Goal: Information Seeking & Learning: Find specific fact

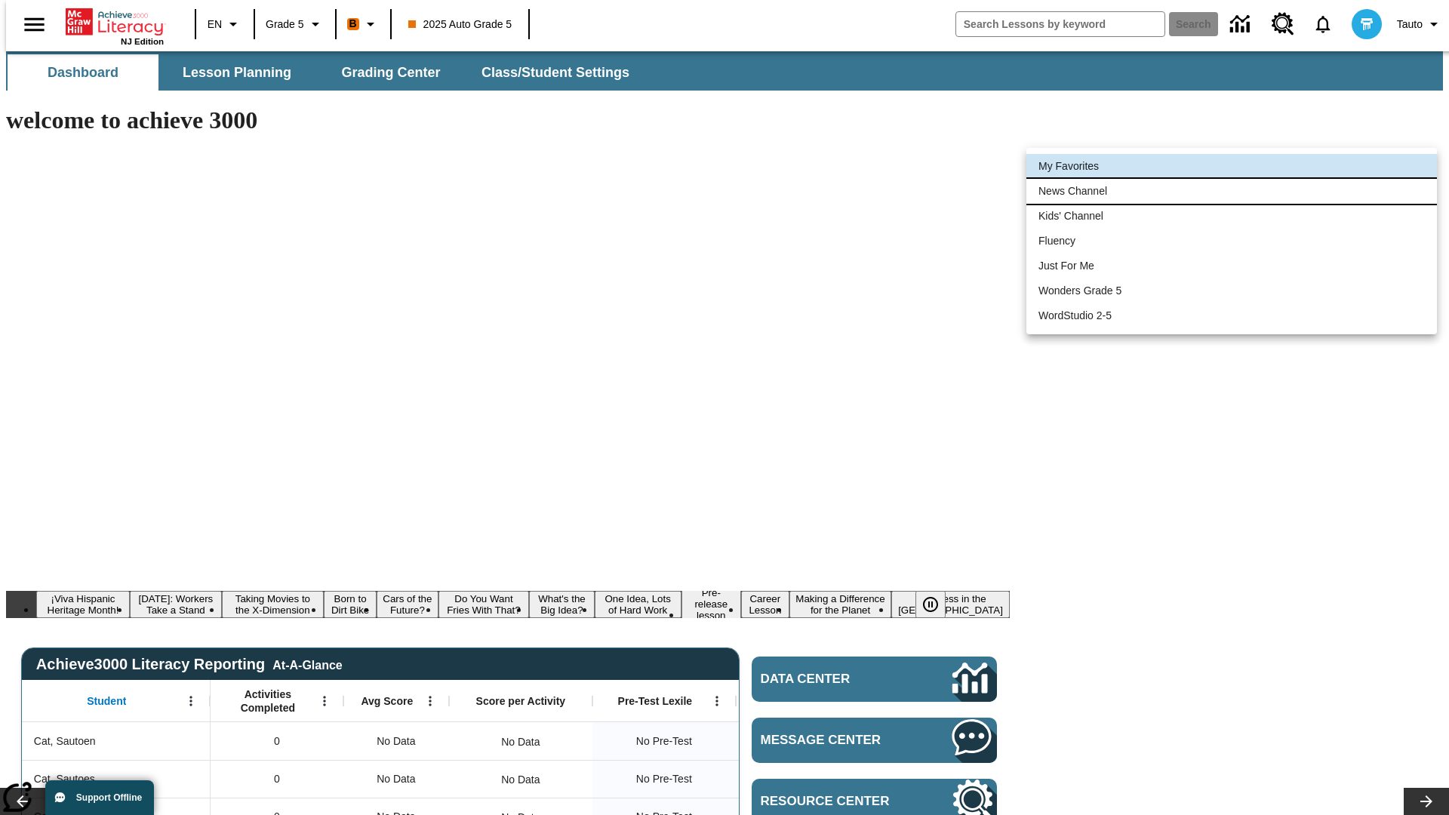
click at [1232, 191] on li "News Channel" at bounding box center [1231, 191] width 411 height 25
type input "120"
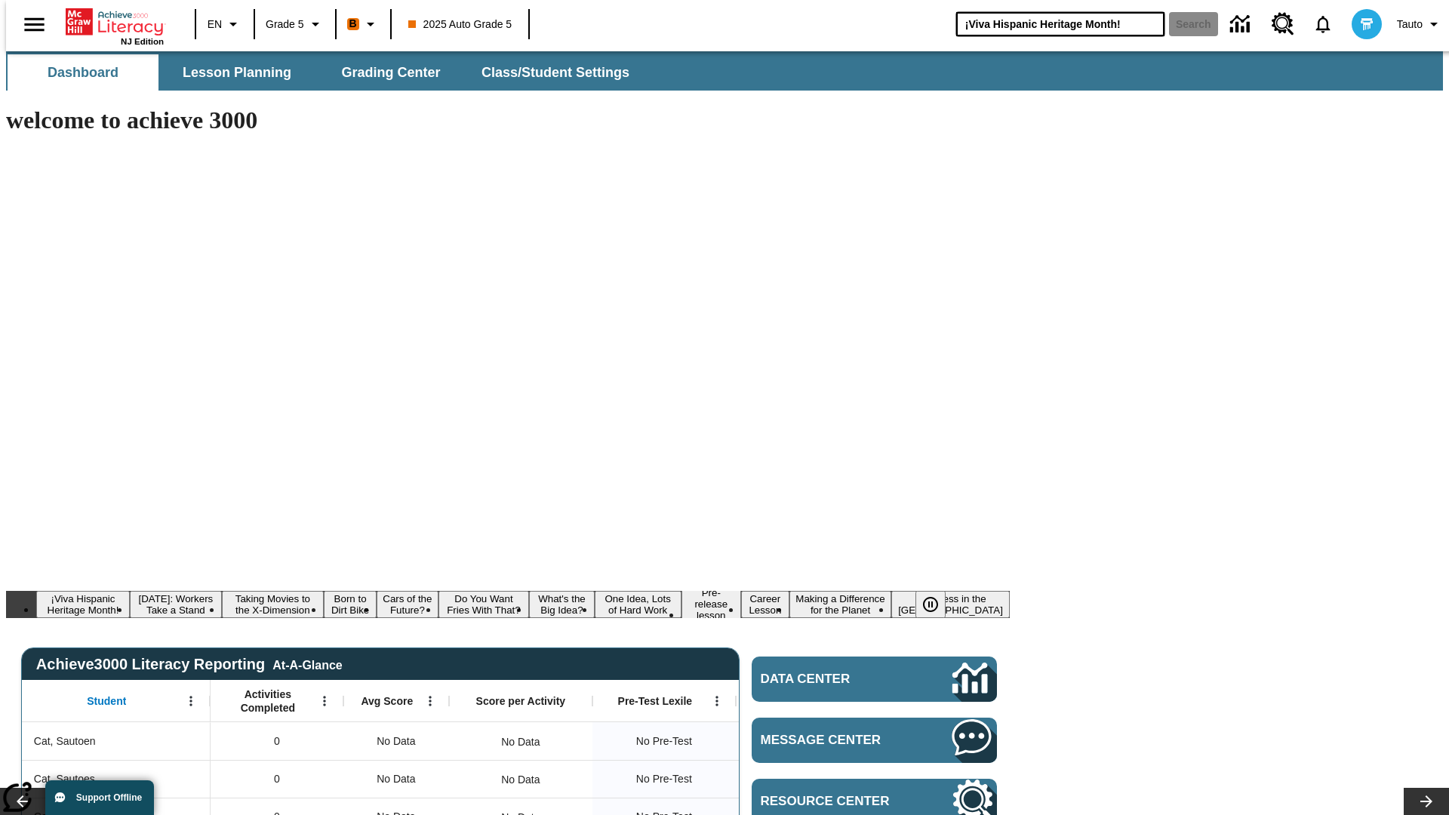
type input "¡Viva Hispanic Heritage Month!"
click at [1184, 24] on button "Search" at bounding box center [1193, 24] width 49 height 24
